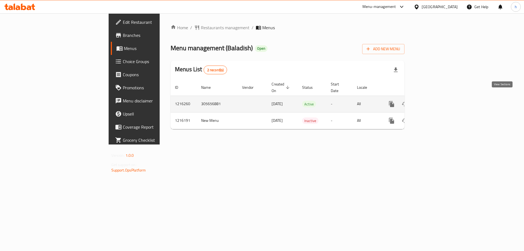
click at [435, 101] on icon "enhanced table" at bounding box center [431, 104] width 7 height 7
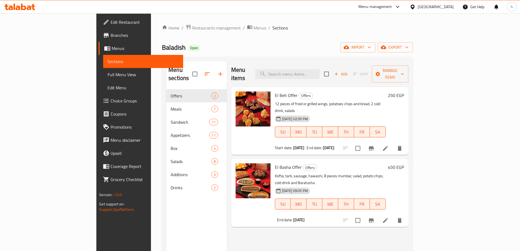
click at [99, 30] on link "Branches" at bounding box center [141, 35] width 85 height 13
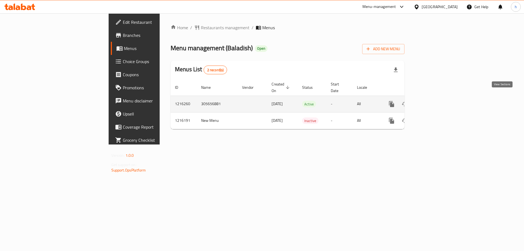
click at [435, 101] on icon "enhanced table" at bounding box center [431, 104] width 7 height 7
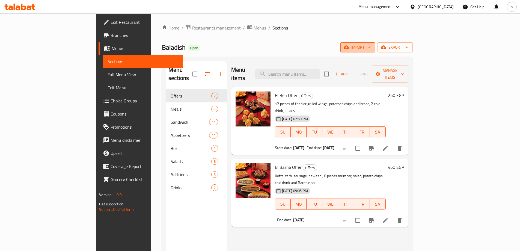
click at [371, 46] on span "import" at bounding box center [358, 47] width 26 height 7
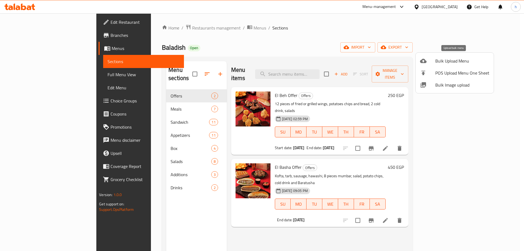
click at [454, 63] on span "Bulk Upload Menu" at bounding box center [463, 61] width 54 height 7
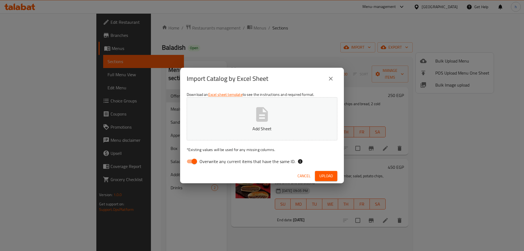
click at [331, 76] on icon "close" at bounding box center [331, 78] width 7 height 7
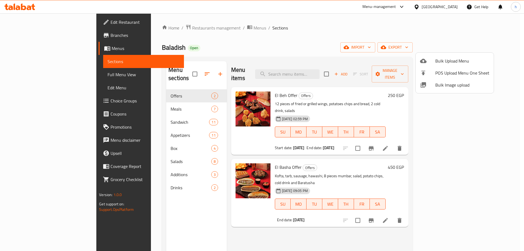
click at [401, 46] on div at bounding box center [262, 125] width 524 height 251
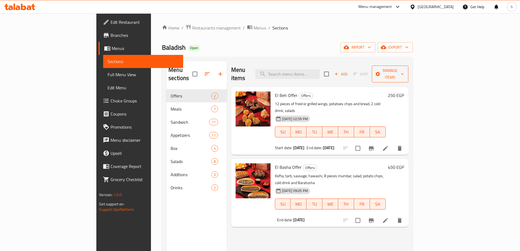
click at [404, 71] on span "Manage items" at bounding box center [390, 74] width 28 height 14
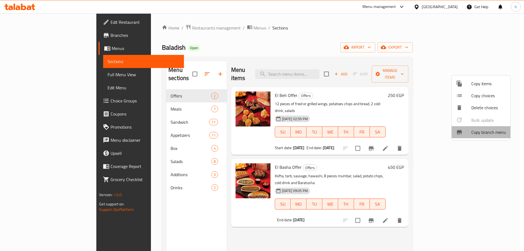
click at [491, 133] on span "Copy branch menu" at bounding box center [489, 132] width 35 height 7
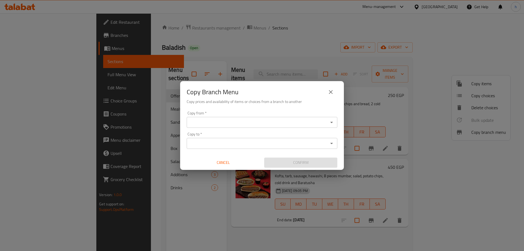
click at [259, 123] on input "Copy from   *" at bounding box center [257, 123] width 138 height 8
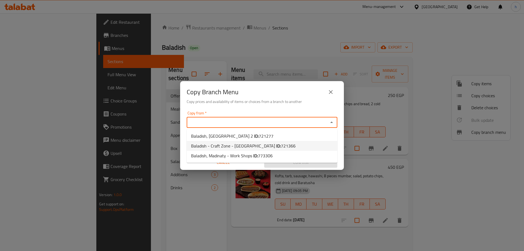
click at [280, 149] on li "Baladish - Craft Zone - [GEOGRAPHIC_DATA] ID: 721366" at bounding box center [262, 146] width 151 height 10
type input "Baladish - Craft Zone - [GEOGRAPHIC_DATA]"
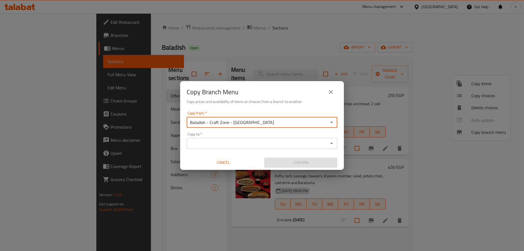
click at [300, 144] on input "Copy to   *" at bounding box center [257, 144] width 138 height 8
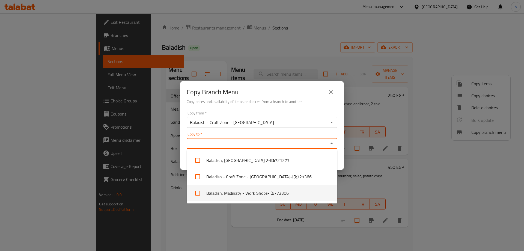
click at [295, 191] on li "Baladish, Madinaty - Work Shops - ID: 773306" at bounding box center [262, 193] width 151 height 16
checkbox input "true"
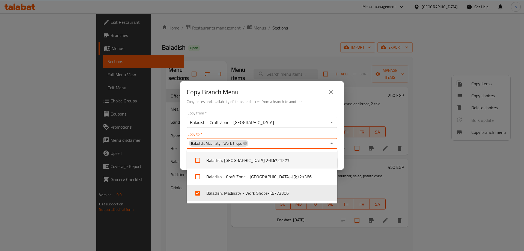
click at [342, 155] on div "Copy from   * Baladish - Craft Zone - Madinaty Copy from * Copy to   * Baladish…" at bounding box center [262, 139] width 164 height 61
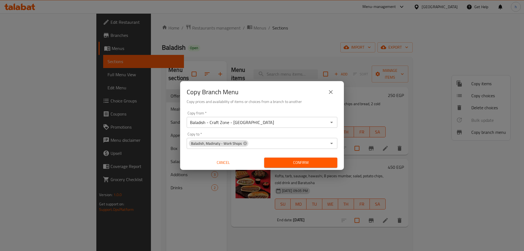
click at [312, 164] on span "Confirm" at bounding box center [301, 162] width 64 height 7
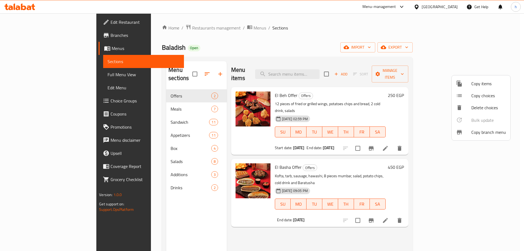
click at [60, 37] on div at bounding box center [262, 125] width 524 height 251
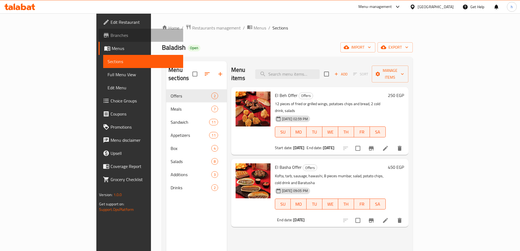
click at [111, 37] on span "Branches" at bounding box center [145, 35] width 68 height 7
